Goal: Navigation & Orientation: Find specific page/section

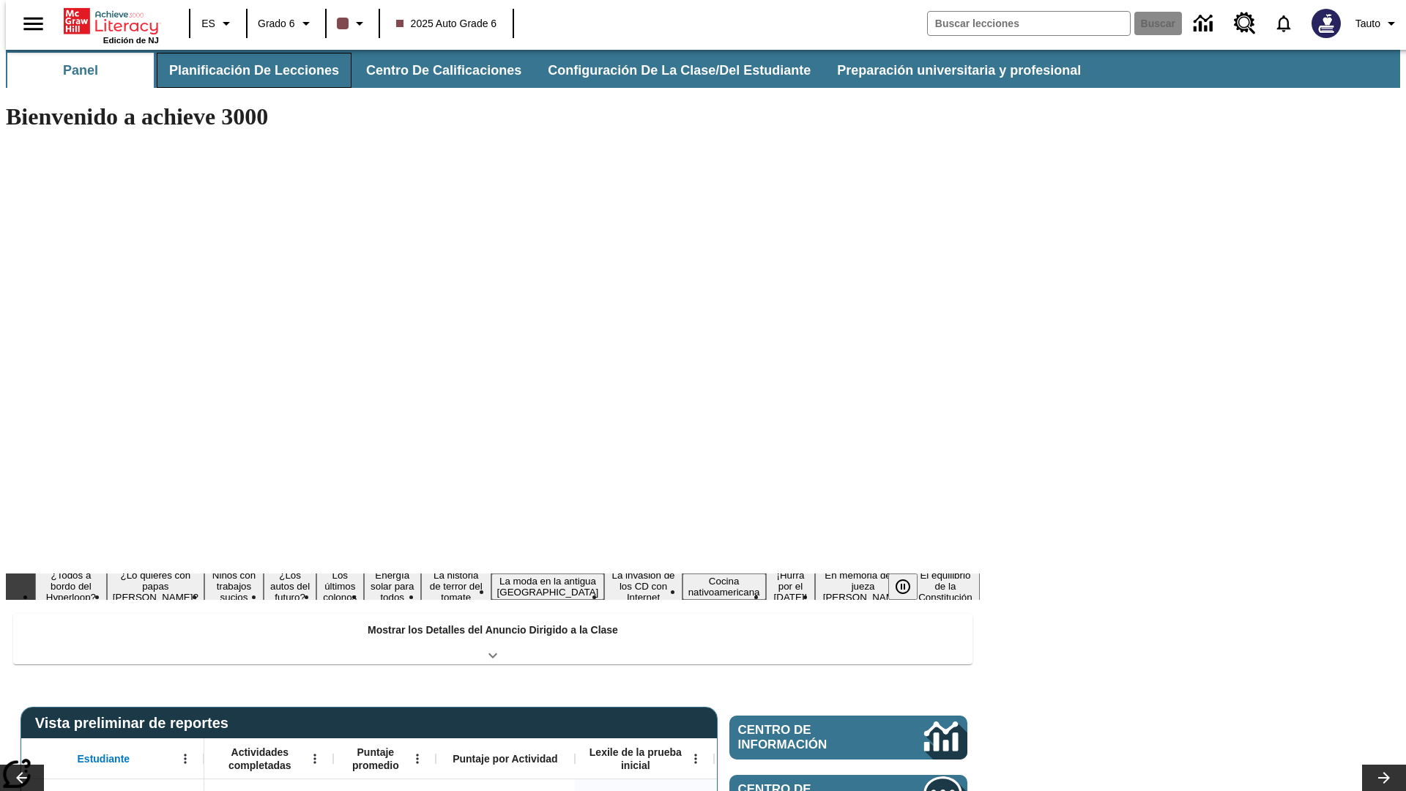
click at [245, 70] on button "Planificación de lecciones" at bounding box center [254, 70] width 195 height 35
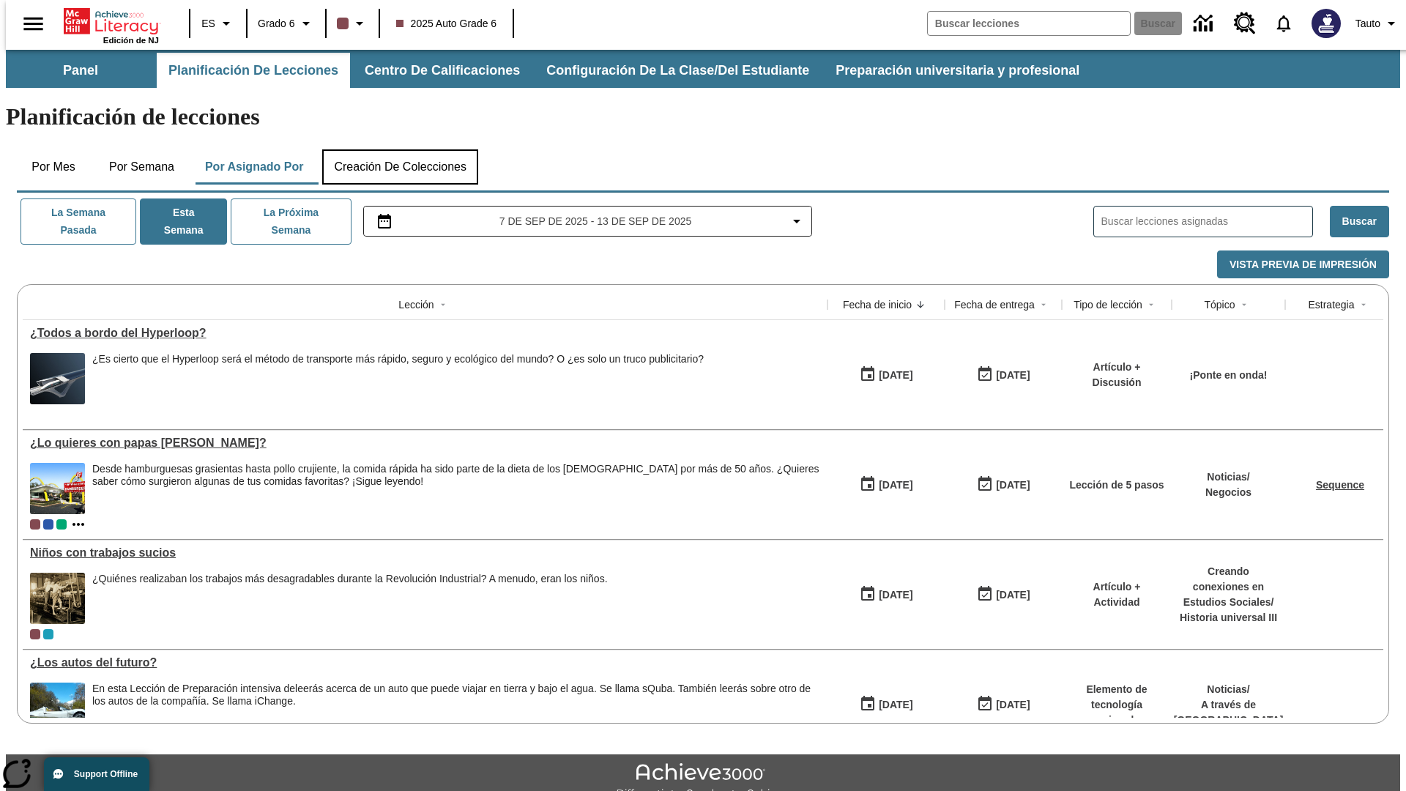
click at [400, 149] on button "Creación de colecciones" at bounding box center [400, 166] width 156 height 35
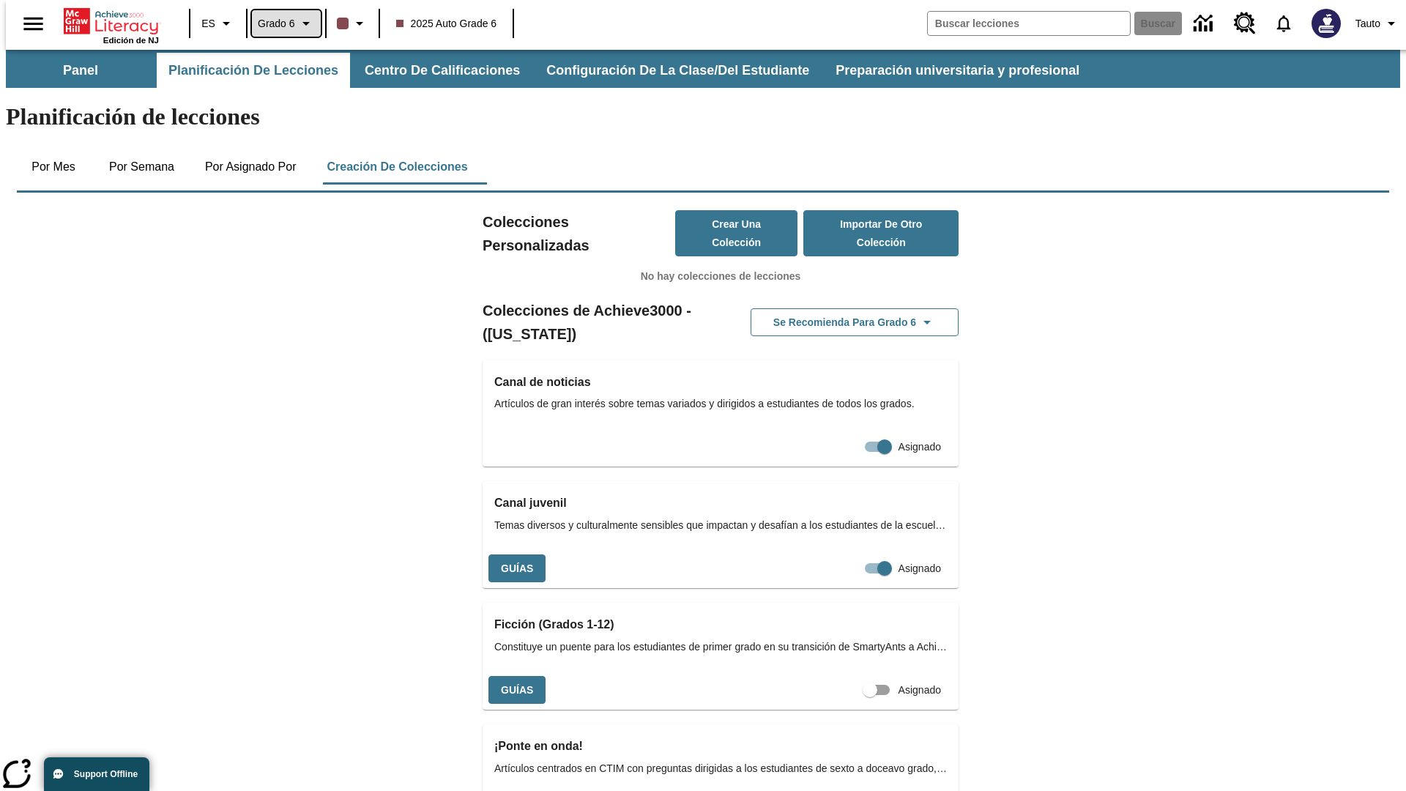
click at [281, 23] on span "Grado 6" at bounding box center [276, 23] width 37 height 15
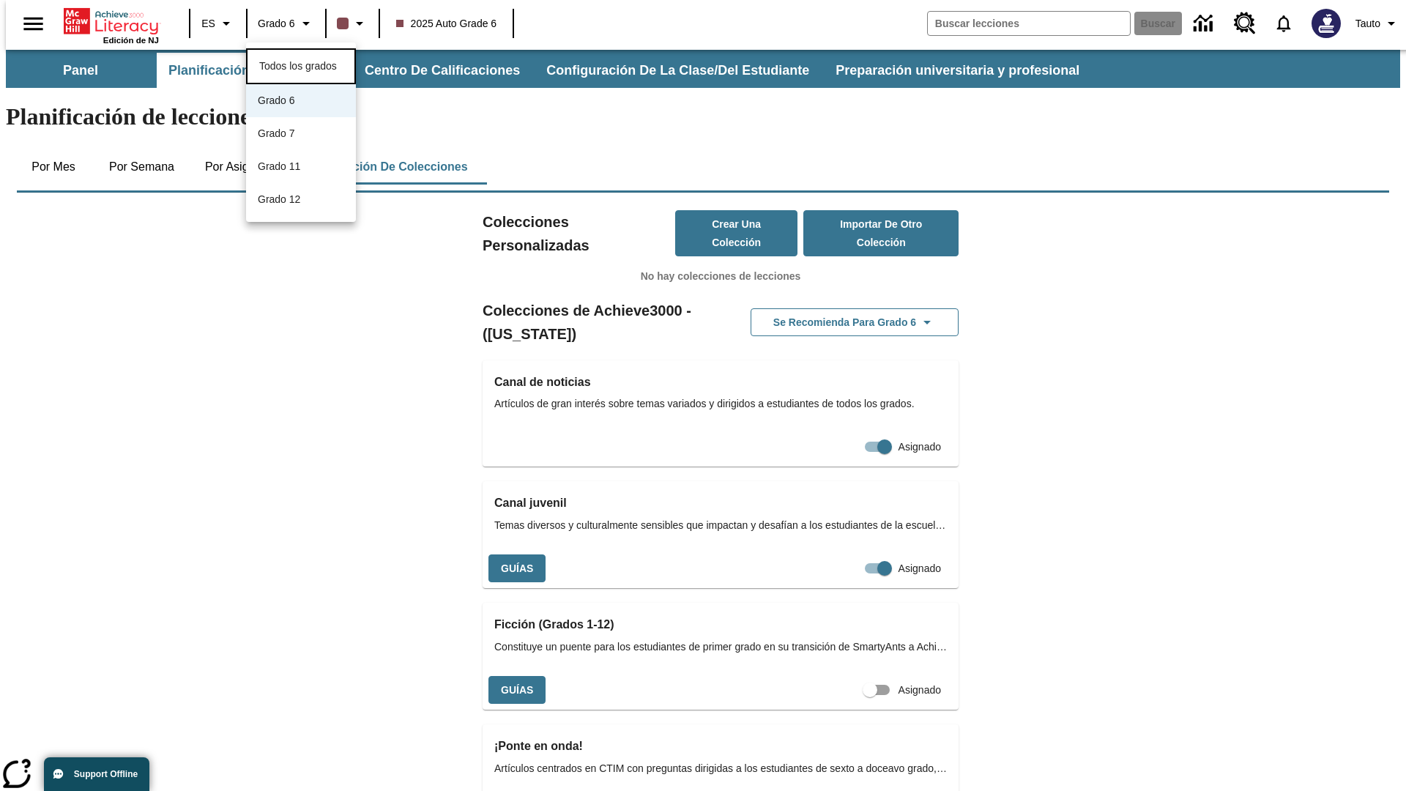
click at [301, 64] on span "Todos los grados" at bounding box center [298, 66] width 78 height 12
